Goal: Find specific page/section

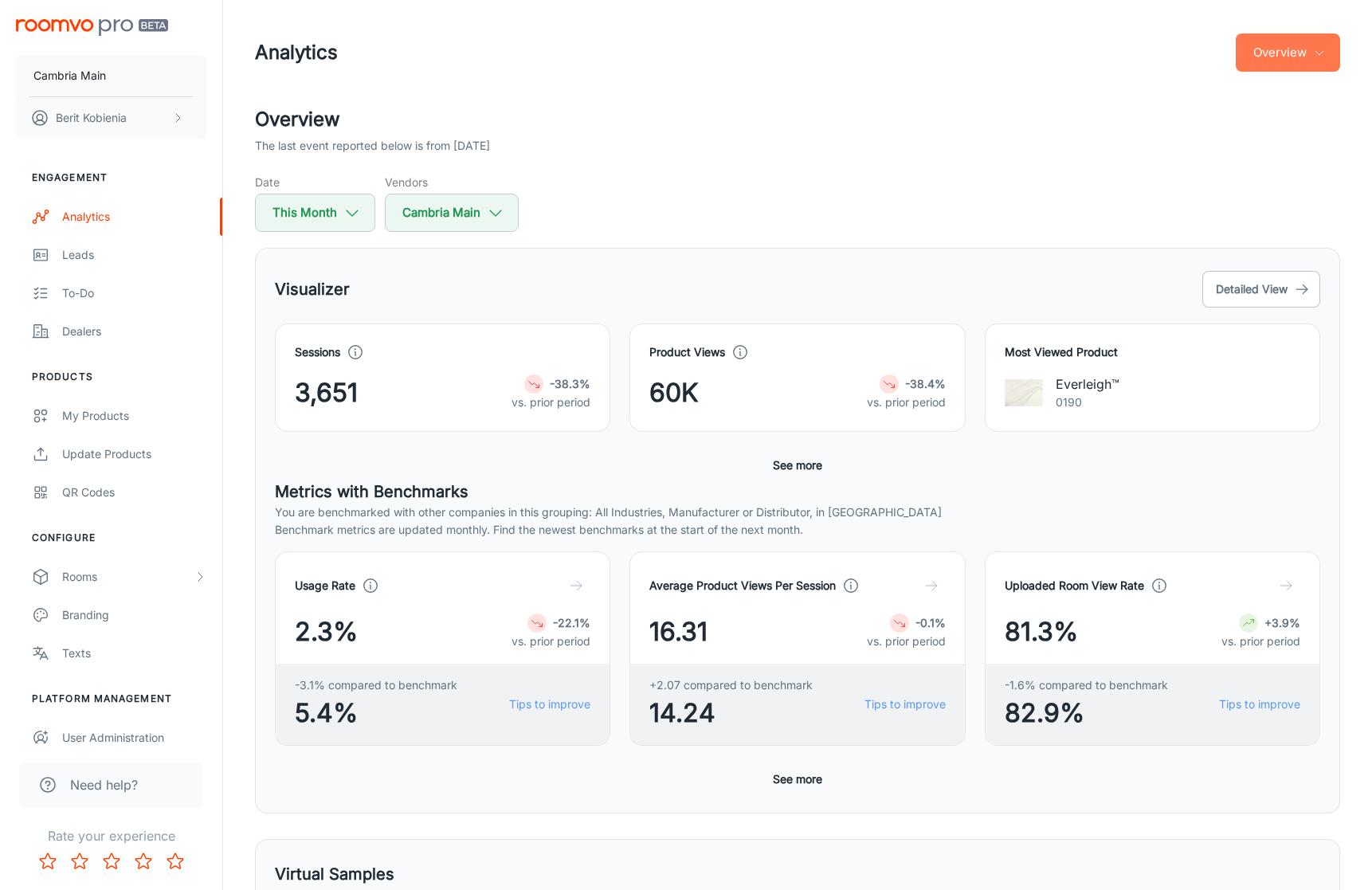
click at [1268, 56] on button "Overview" at bounding box center [1288, 52] width 104 height 38
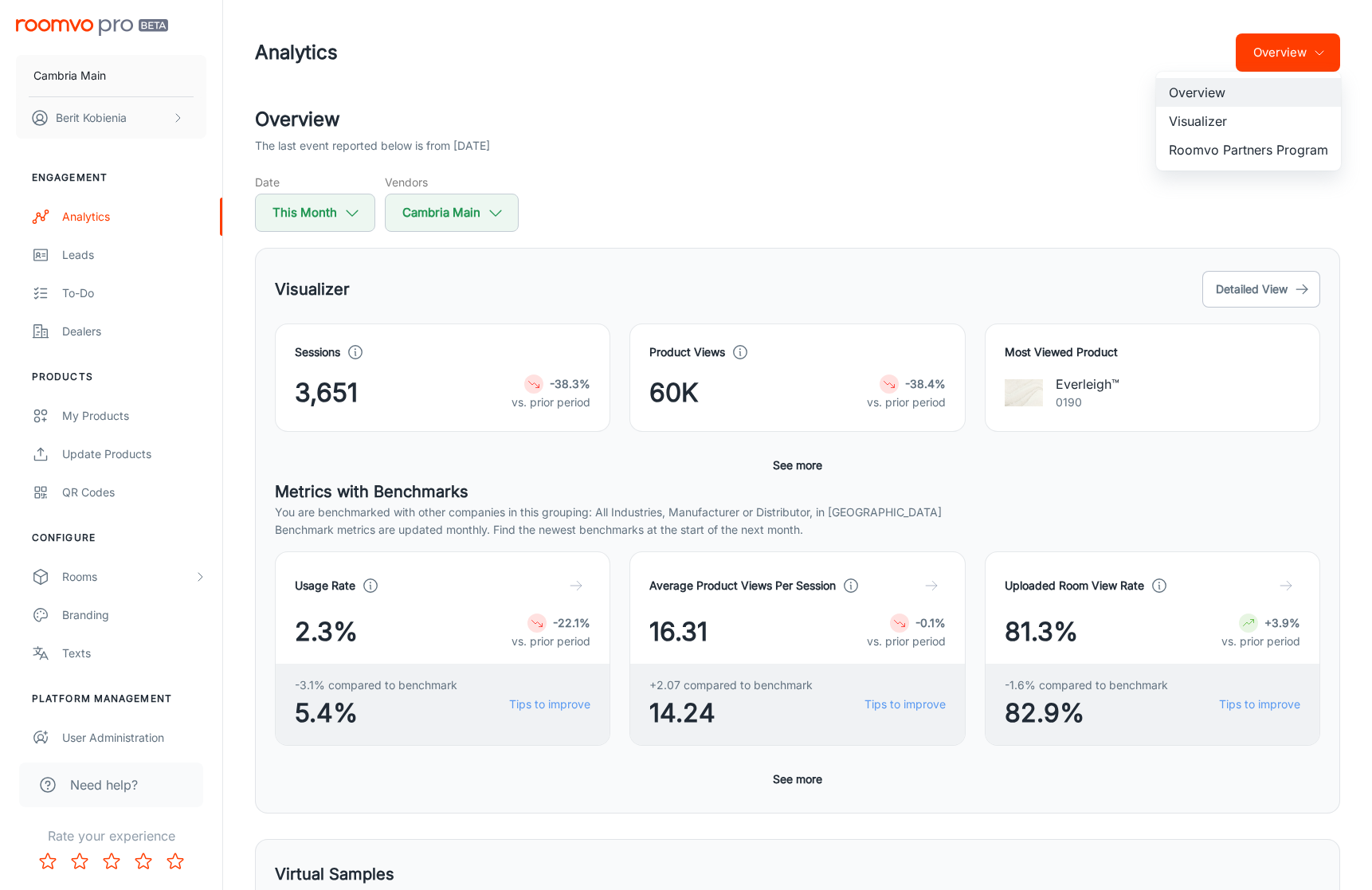
click at [820, 183] on div at bounding box center [686, 445] width 1372 height 890
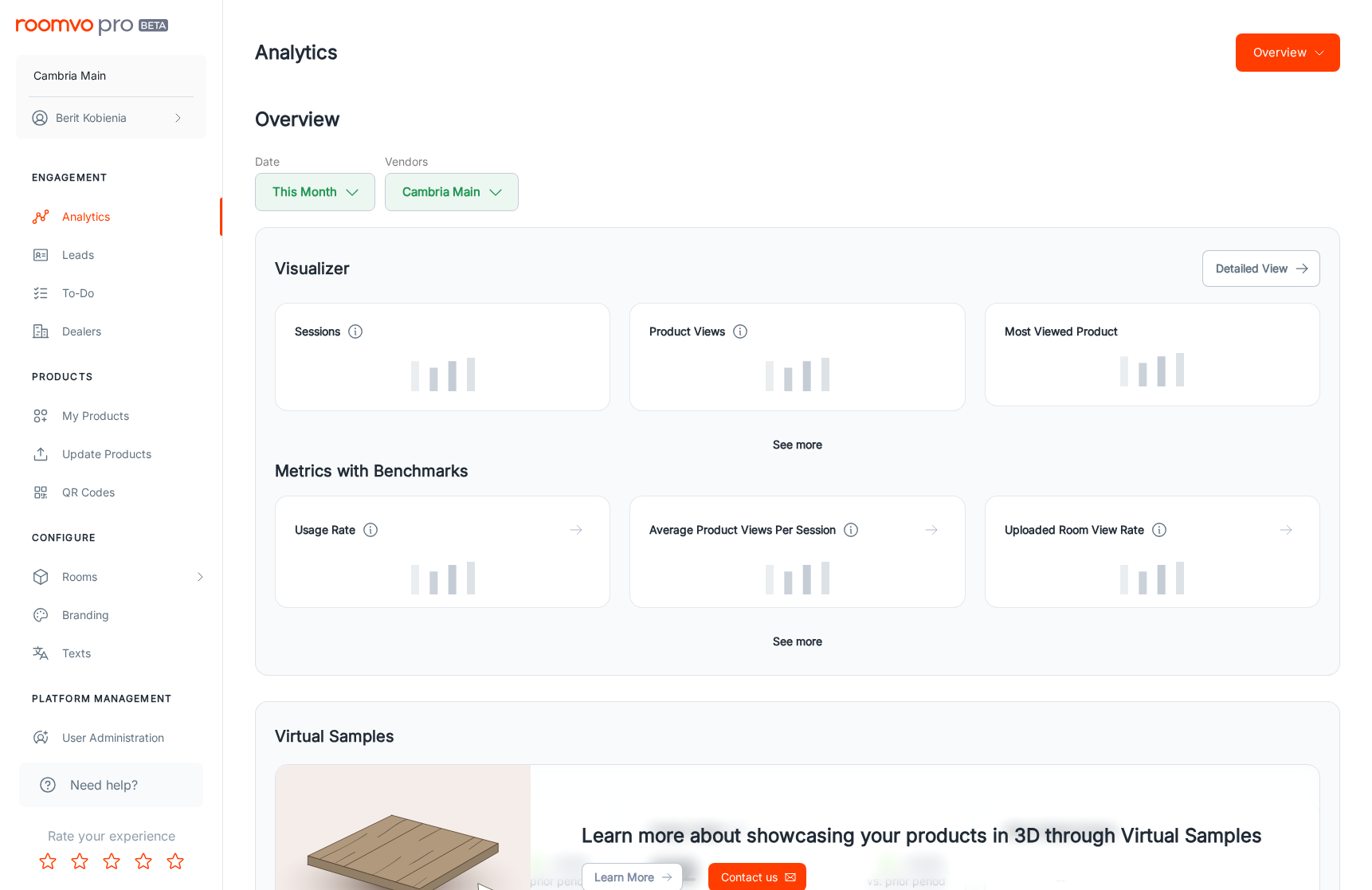
click at [1266, 55] on button "Overview" at bounding box center [1288, 52] width 104 height 38
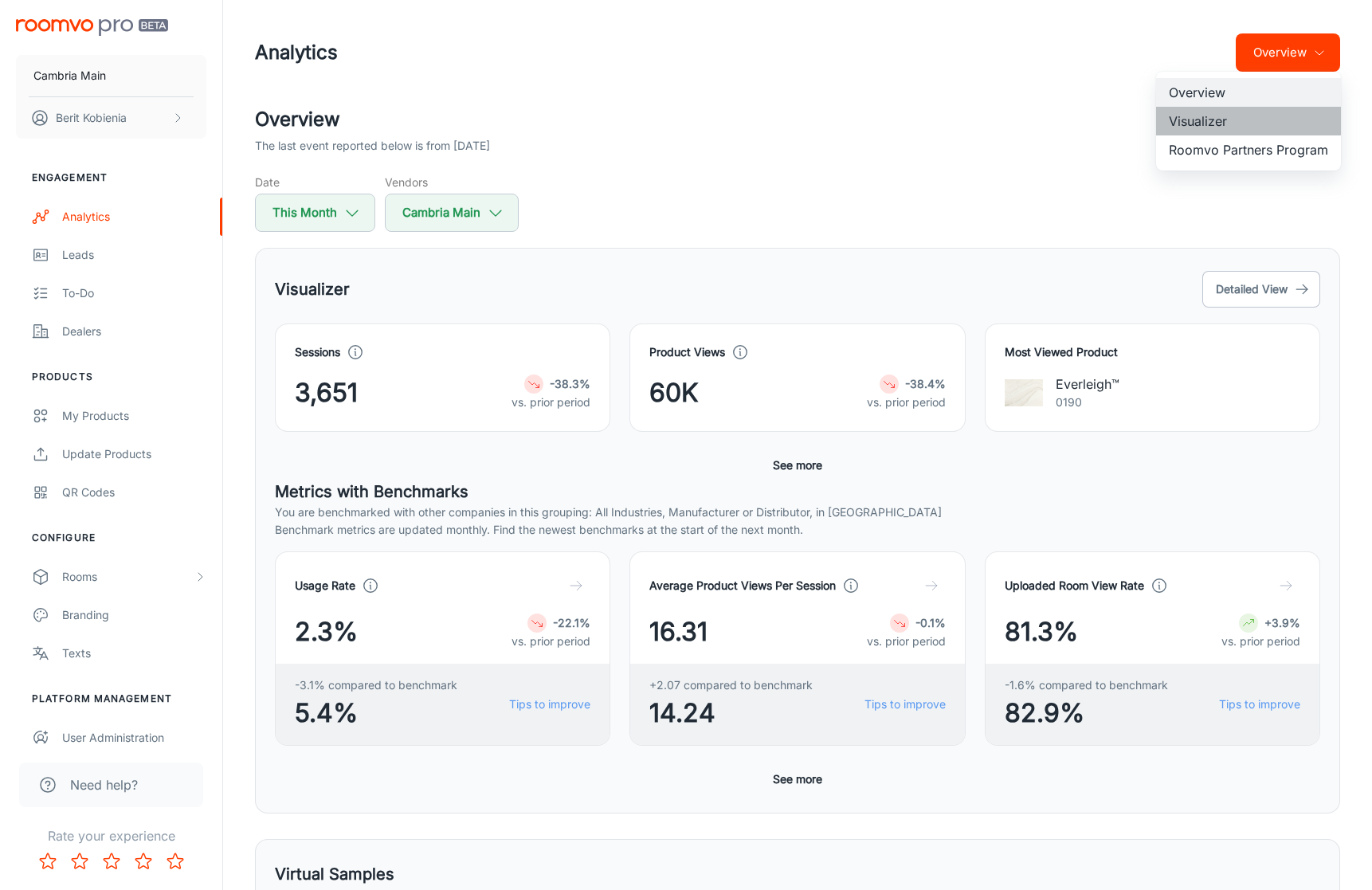
click at [1208, 114] on li "Visualizer" at bounding box center [1249, 120] width 185 height 29
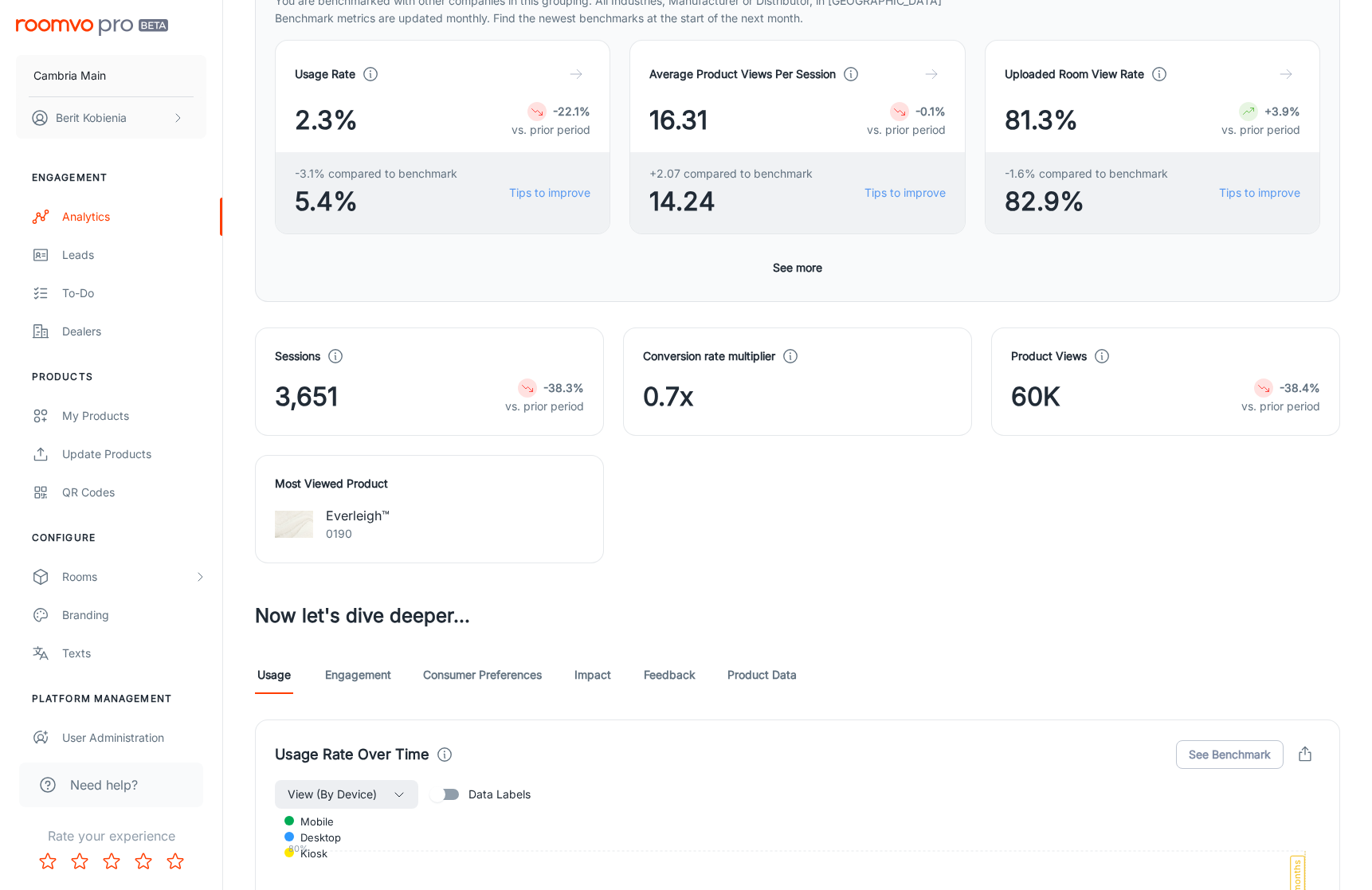
scroll to position [307, 0]
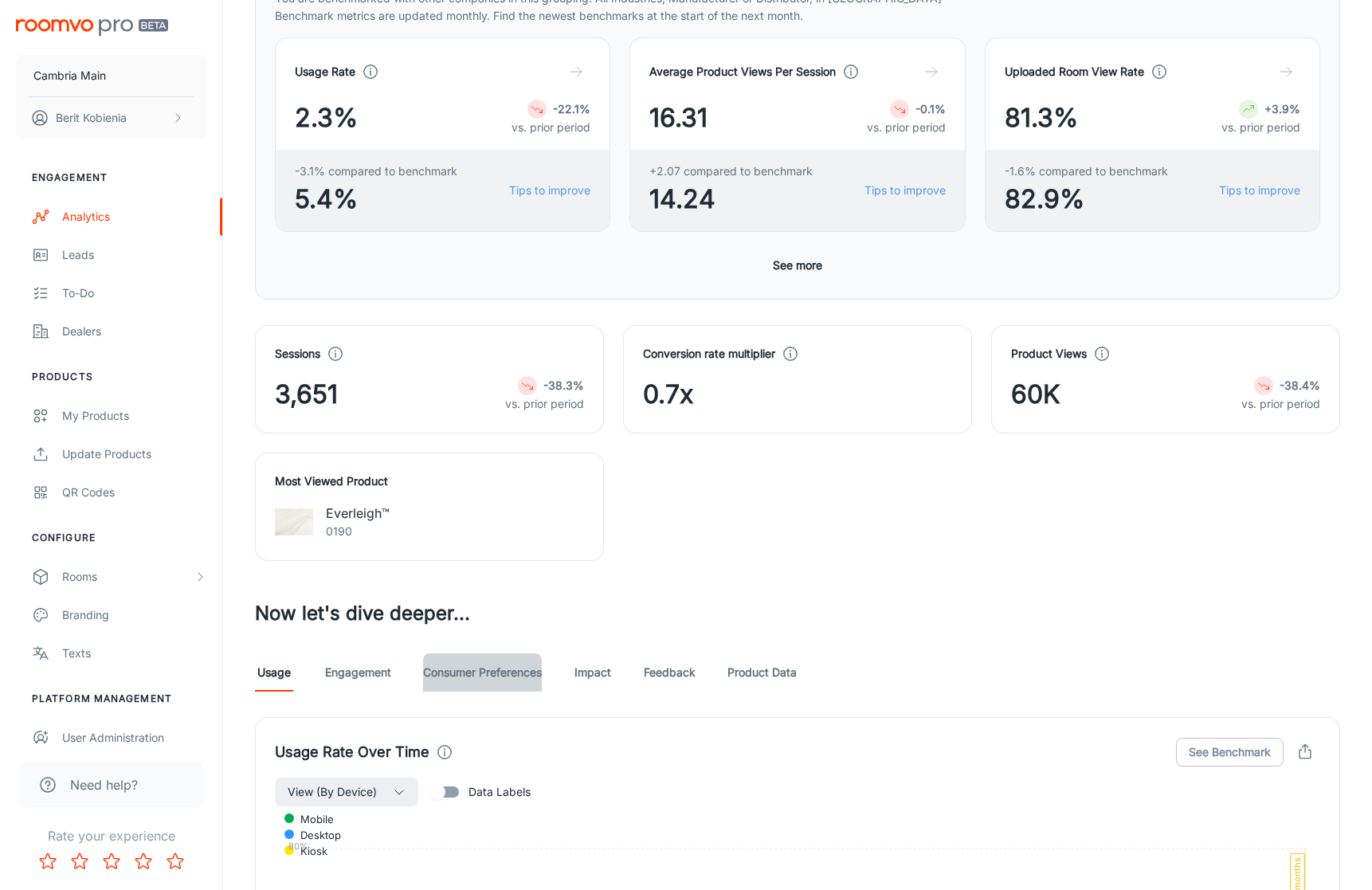
click at [484, 653] on link "Consumer Preferences" at bounding box center [482, 672] width 118 height 38
